Goal: Browse casually

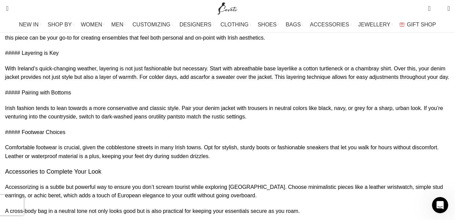
scroll to position [746, 0]
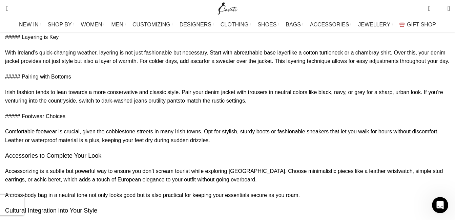
click at [60, 177] on link "chic beret" at bounding box center [48, 180] width 23 height 6
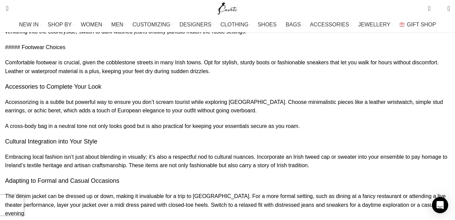
scroll to position [814, 0]
